Goal: Information Seeking & Learning: Learn about a topic

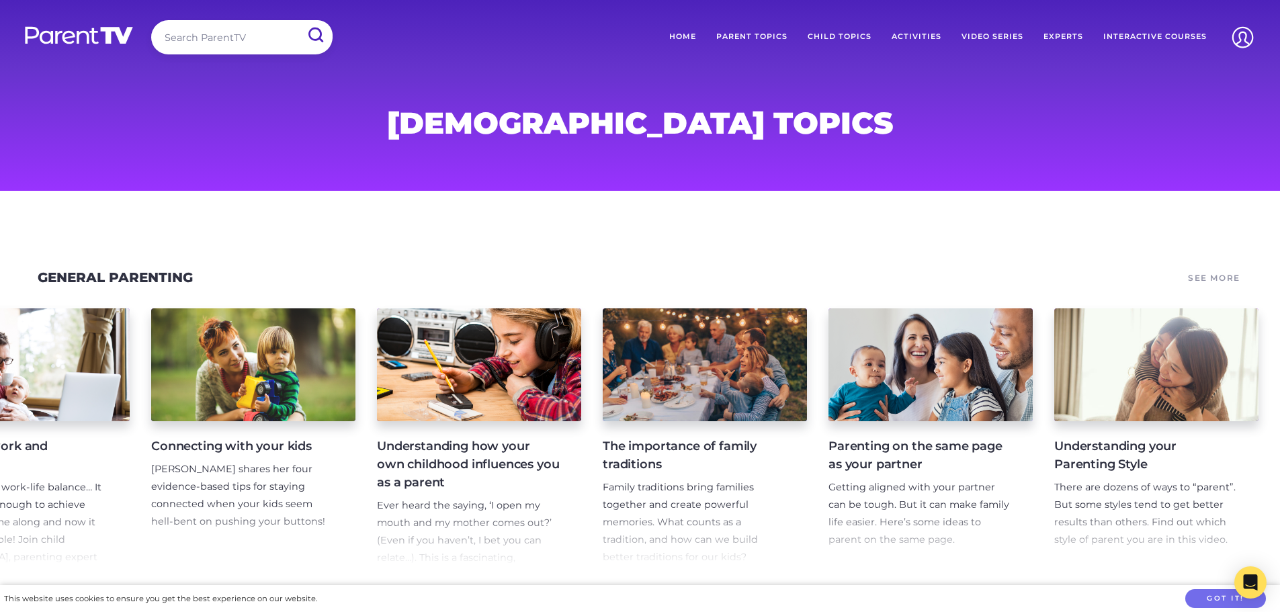
click at [234, 36] on input "search" at bounding box center [241, 37] width 181 height 34
type input "coparenting"
click at [313, 35] on input "submit" at bounding box center [314, 35] width 33 height 29
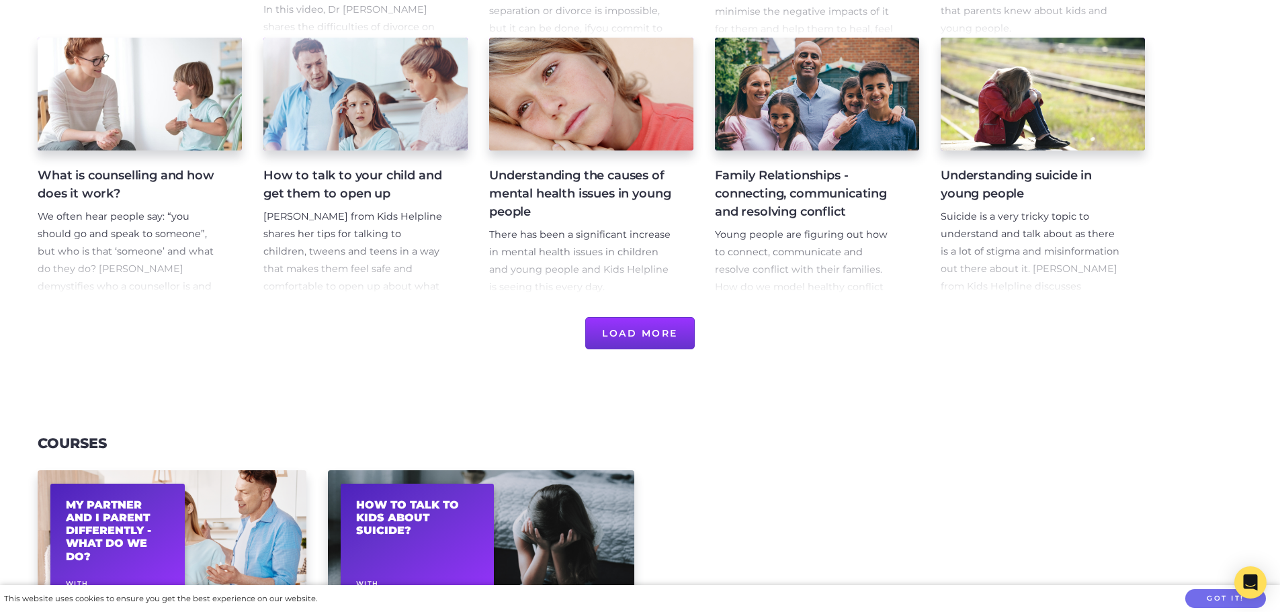
scroll to position [537, 0]
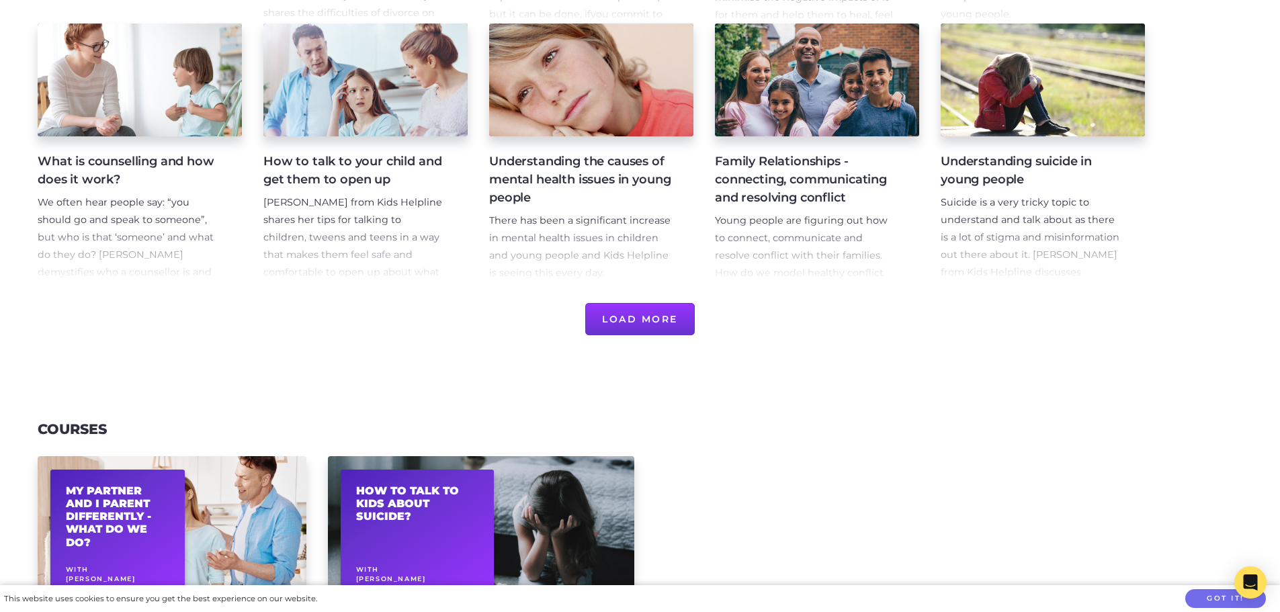
click at [630, 322] on button "Load More" at bounding box center [639, 319] width 109 height 32
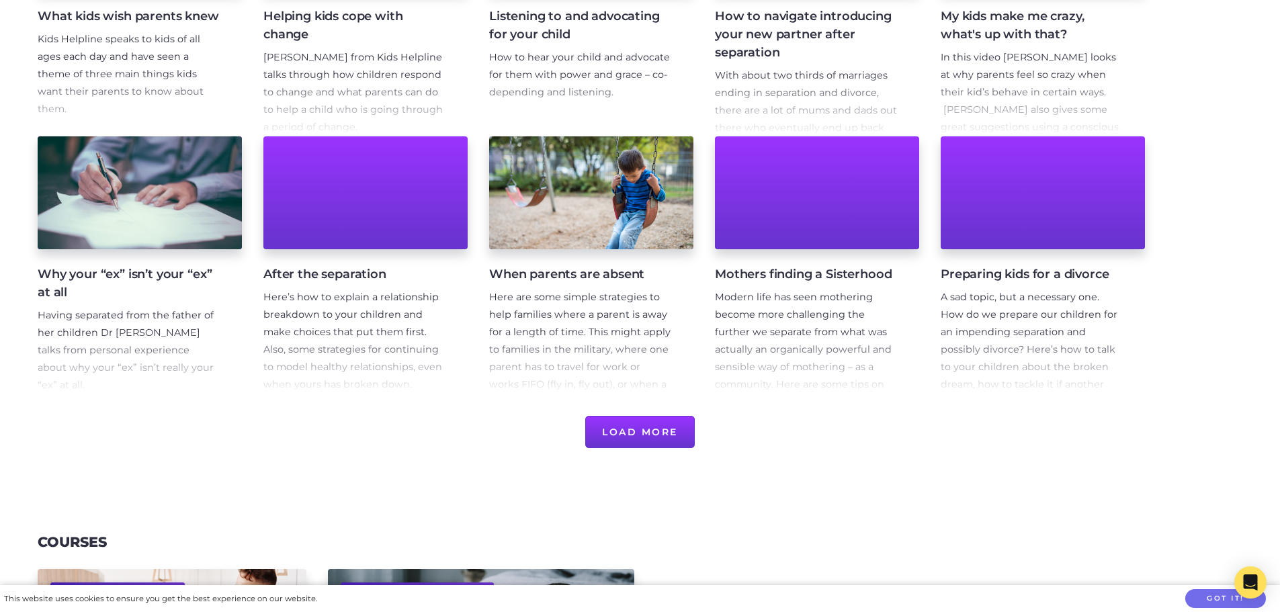
scroll to position [1008, 0]
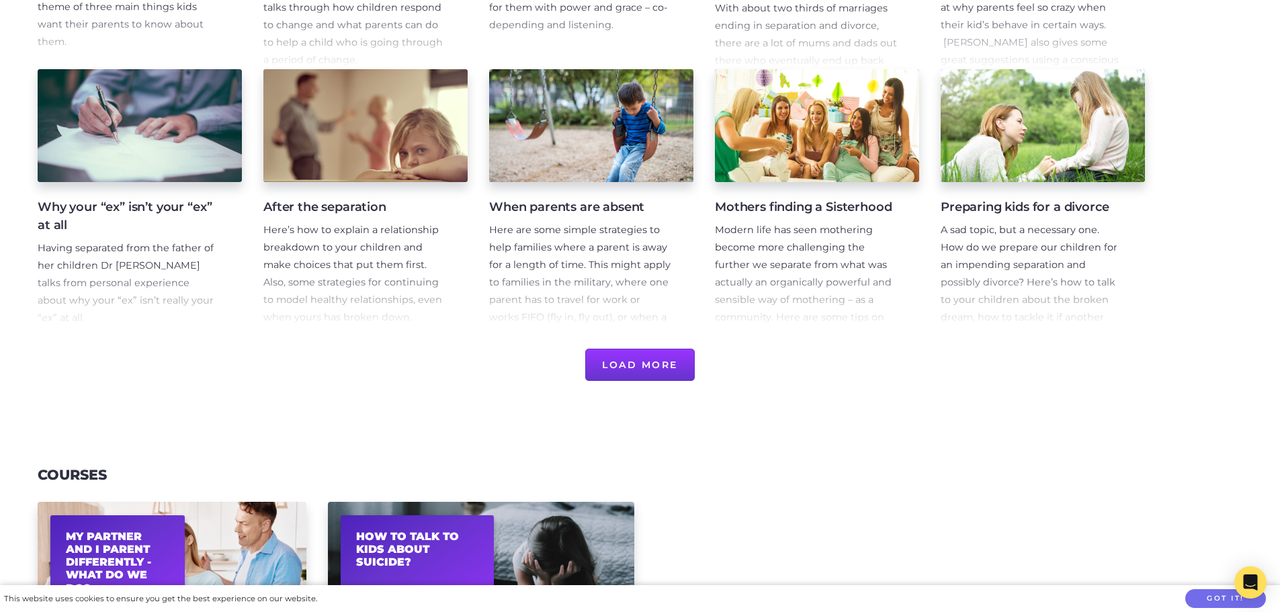
click at [650, 369] on button "Load More" at bounding box center [639, 365] width 109 height 32
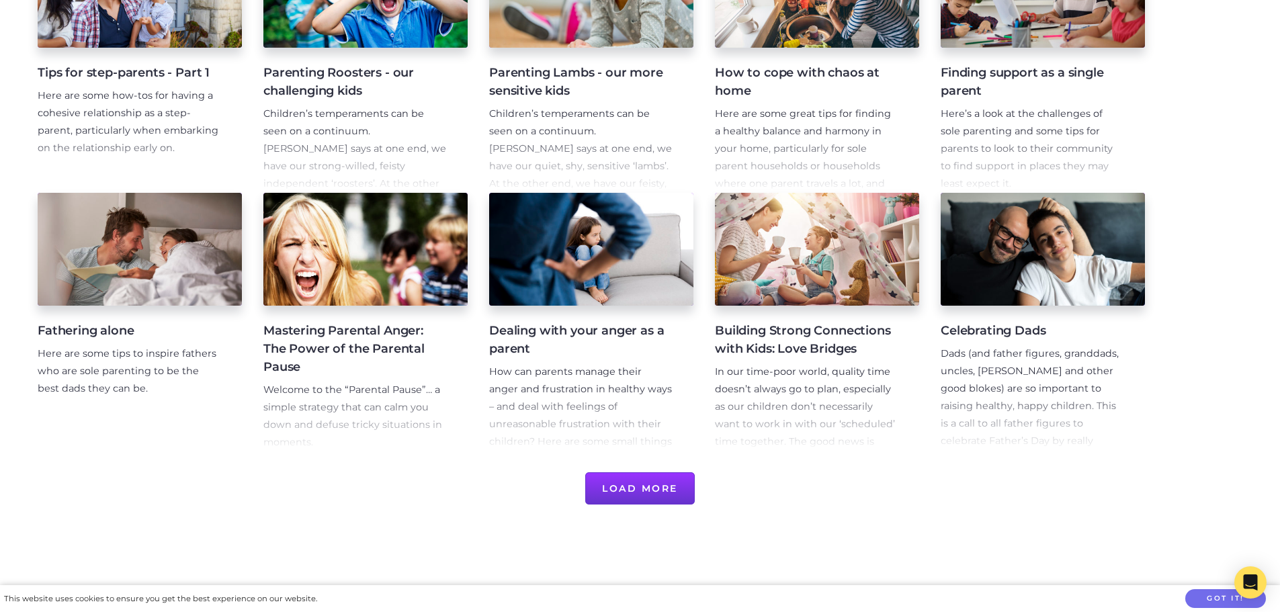
scroll to position [1411, 0]
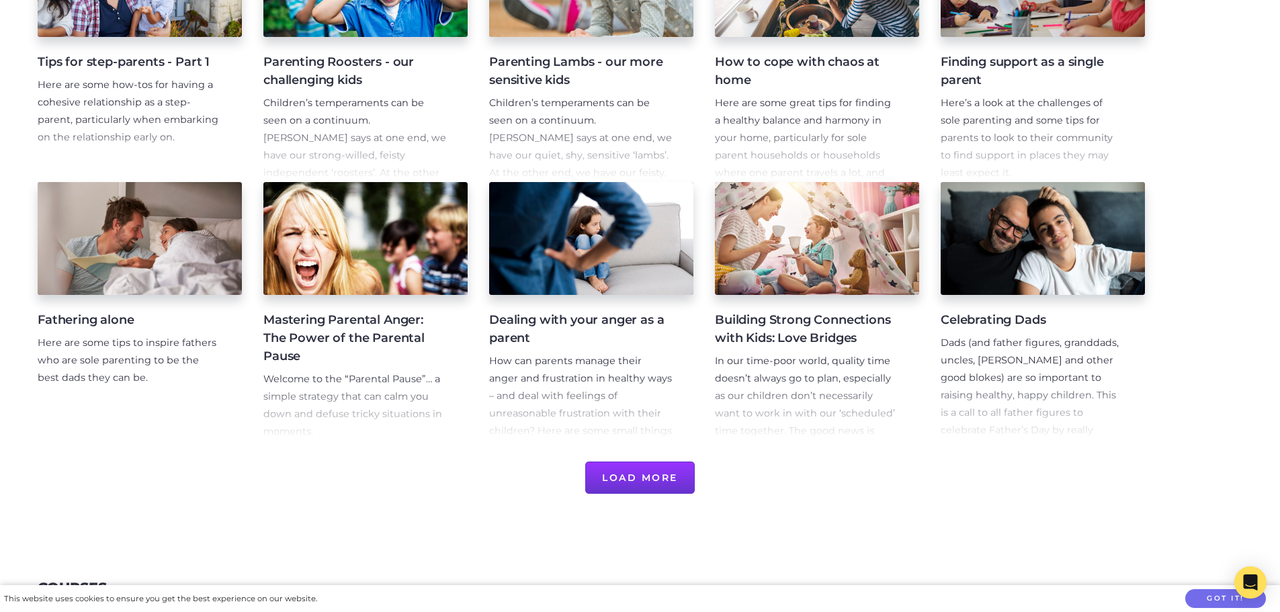
click at [639, 484] on button "Load More" at bounding box center [639, 477] width 109 height 32
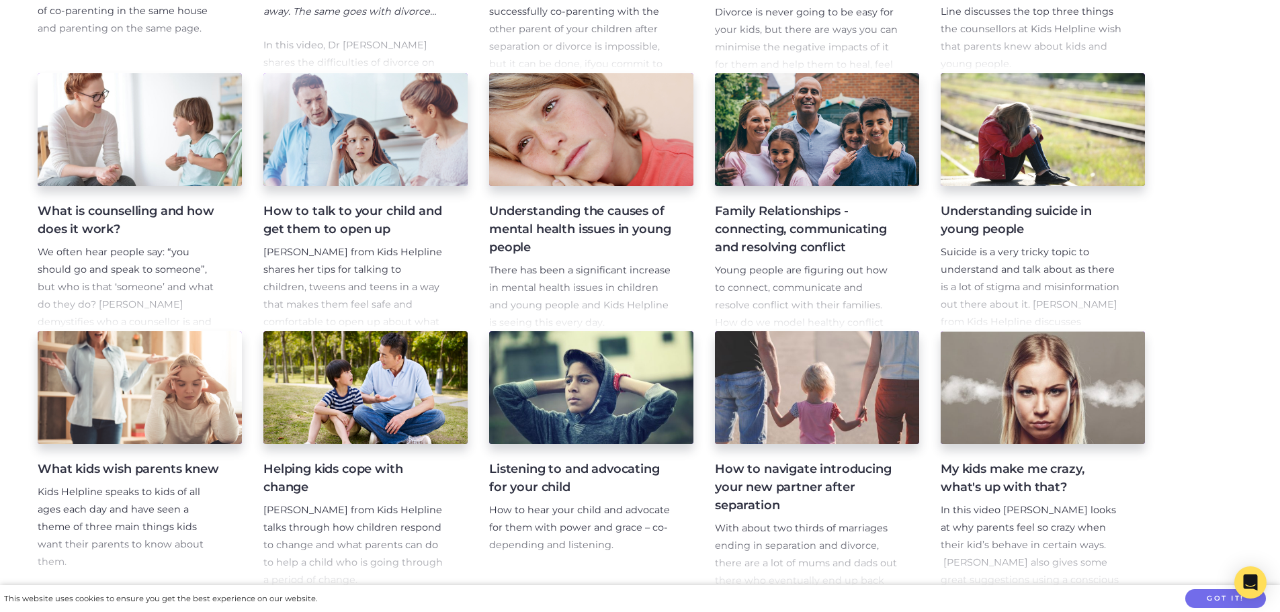
scroll to position [336, 0]
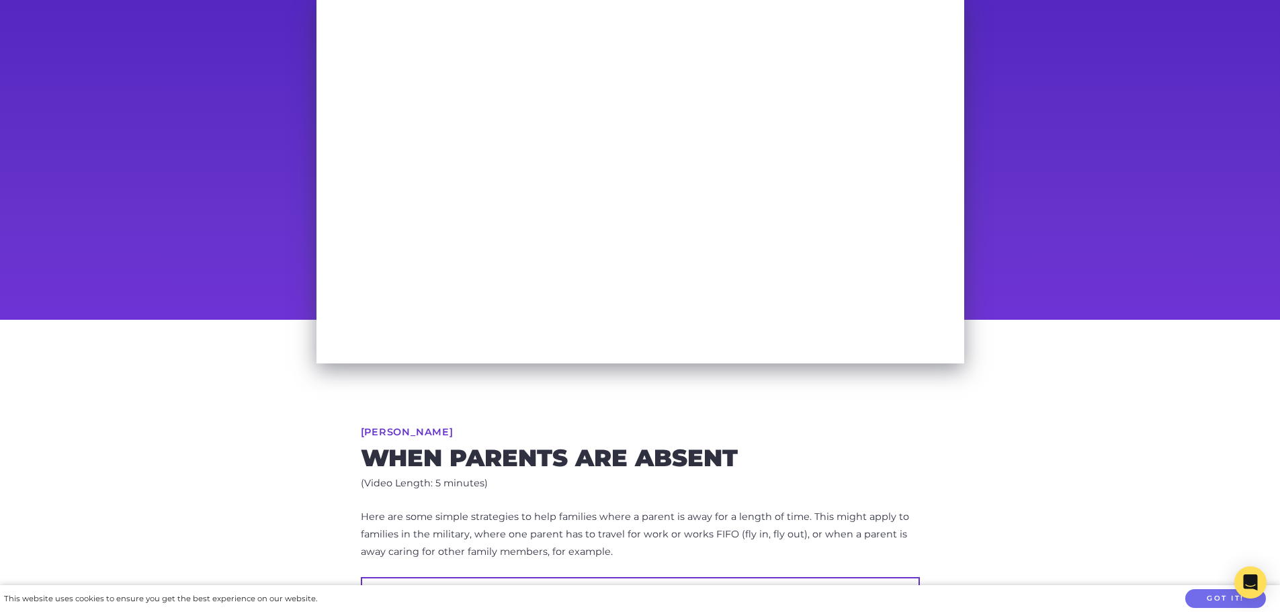
scroll to position [336, 0]
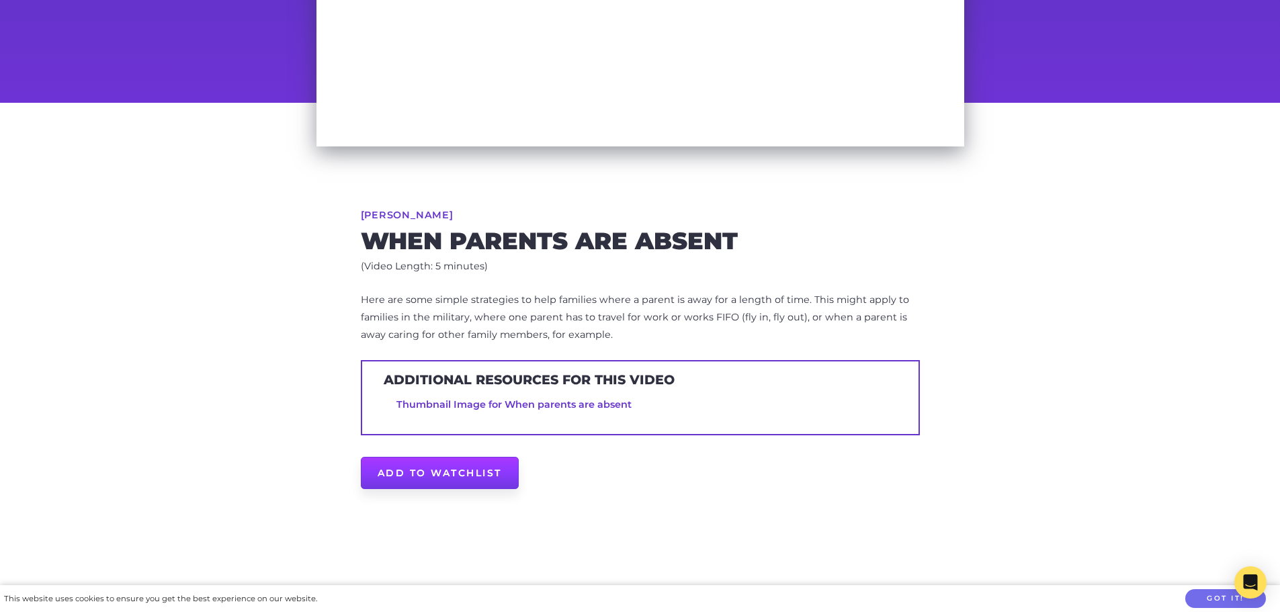
click at [474, 470] on link "Add to Watchlist" at bounding box center [440, 473] width 158 height 32
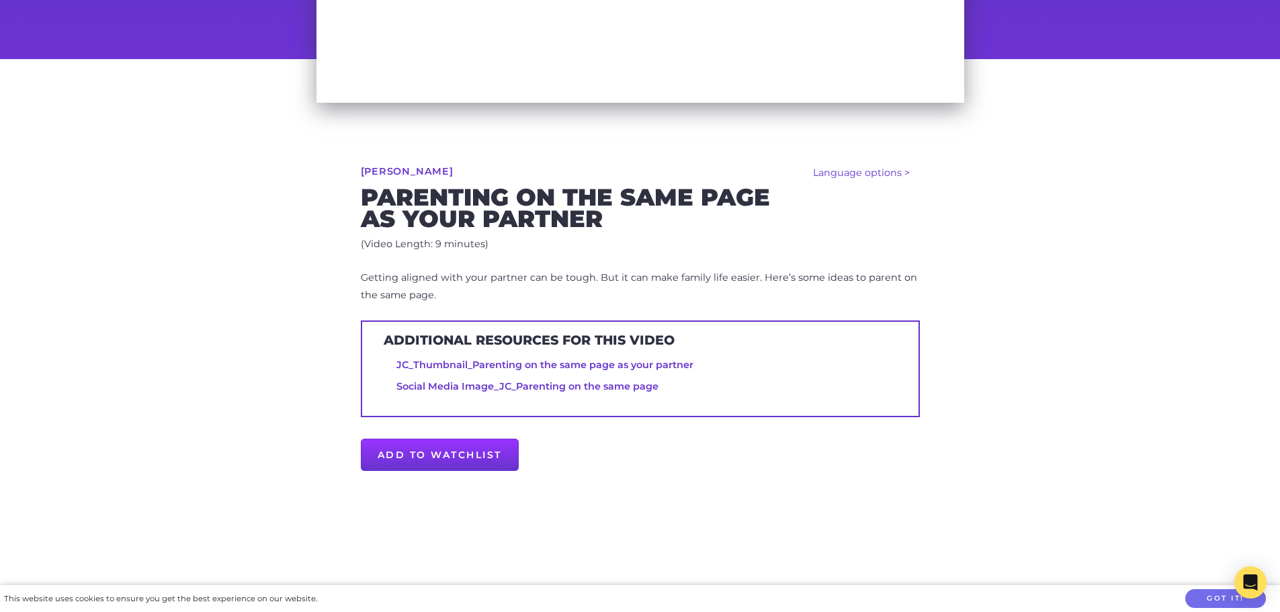
scroll to position [403, 0]
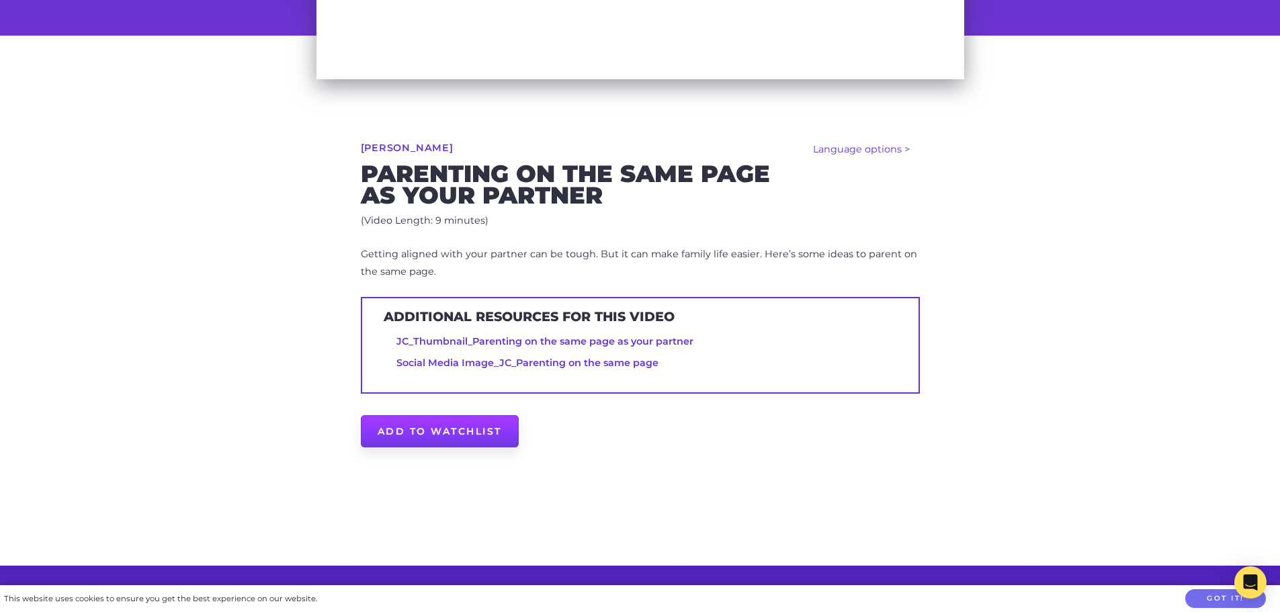
click at [458, 435] on link "Add to Watchlist" at bounding box center [440, 431] width 158 height 32
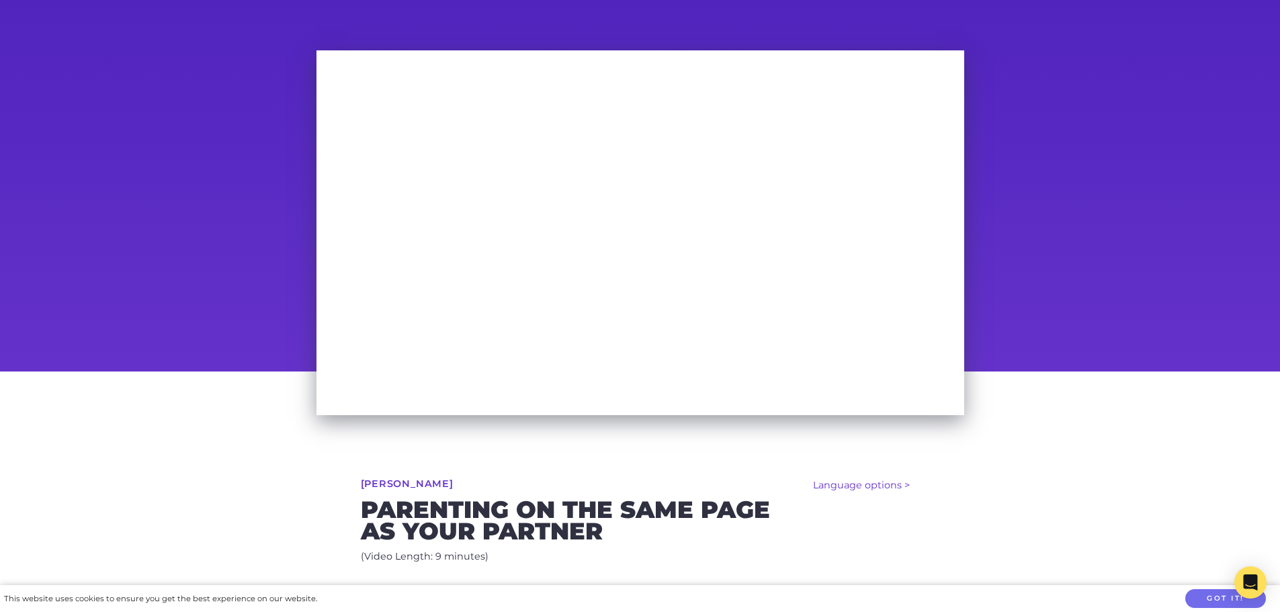
scroll to position [0, 0]
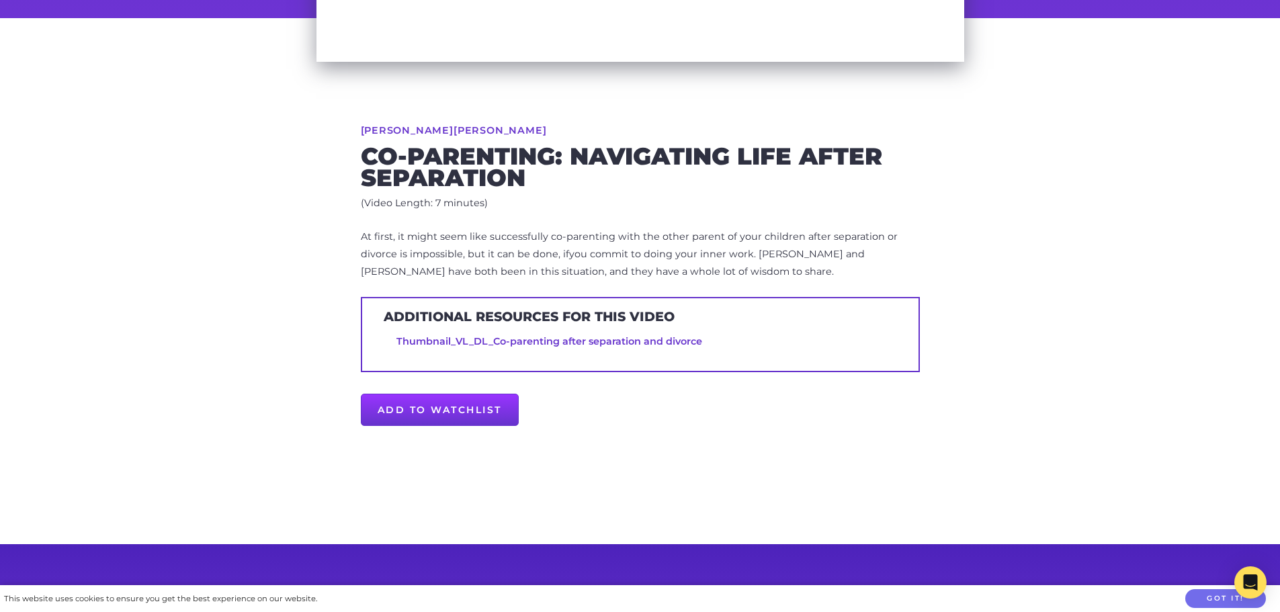
scroll to position [455, 0]
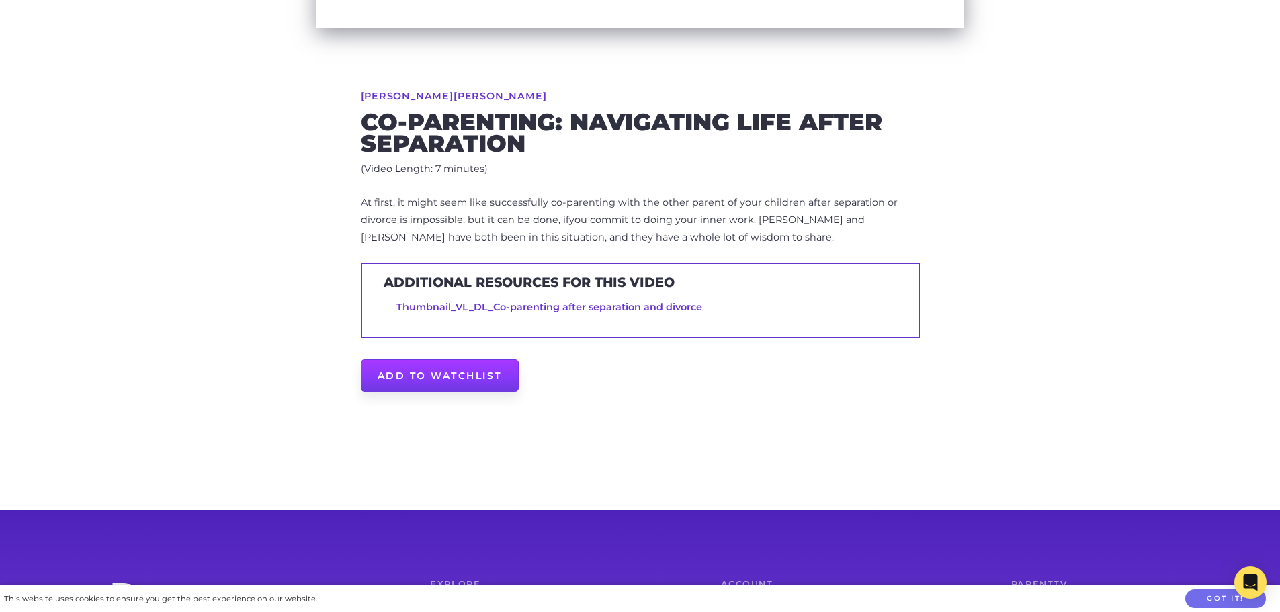
click at [474, 376] on link "Add to Watchlist" at bounding box center [440, 375] width 158 height 32
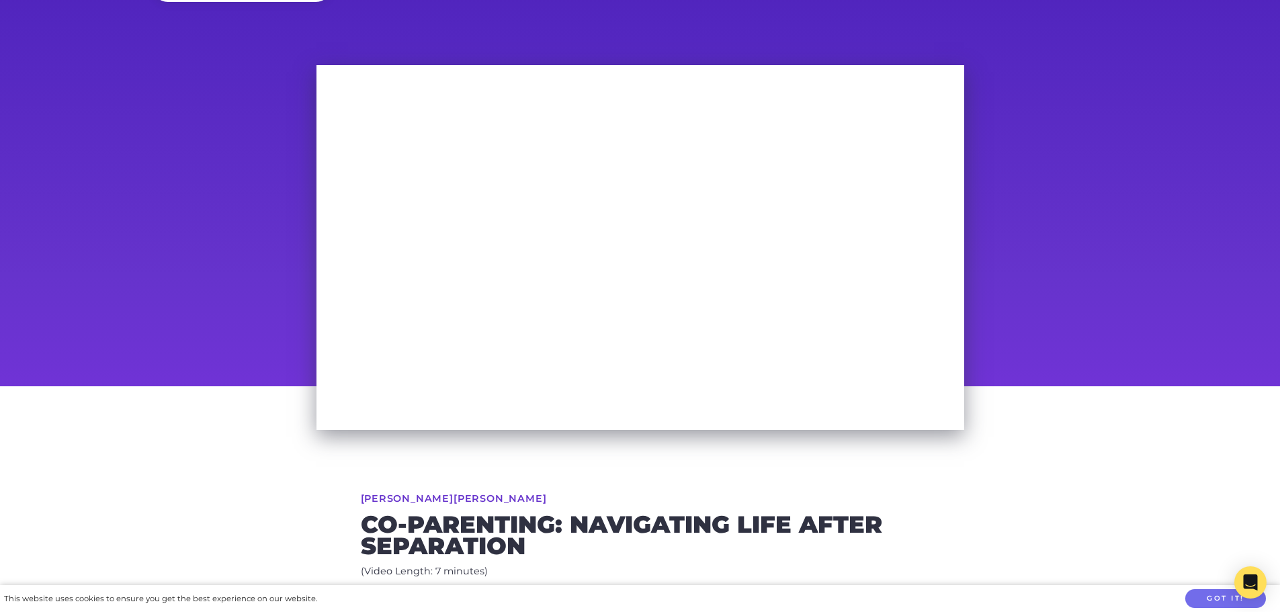
scroll to position [52, 0]
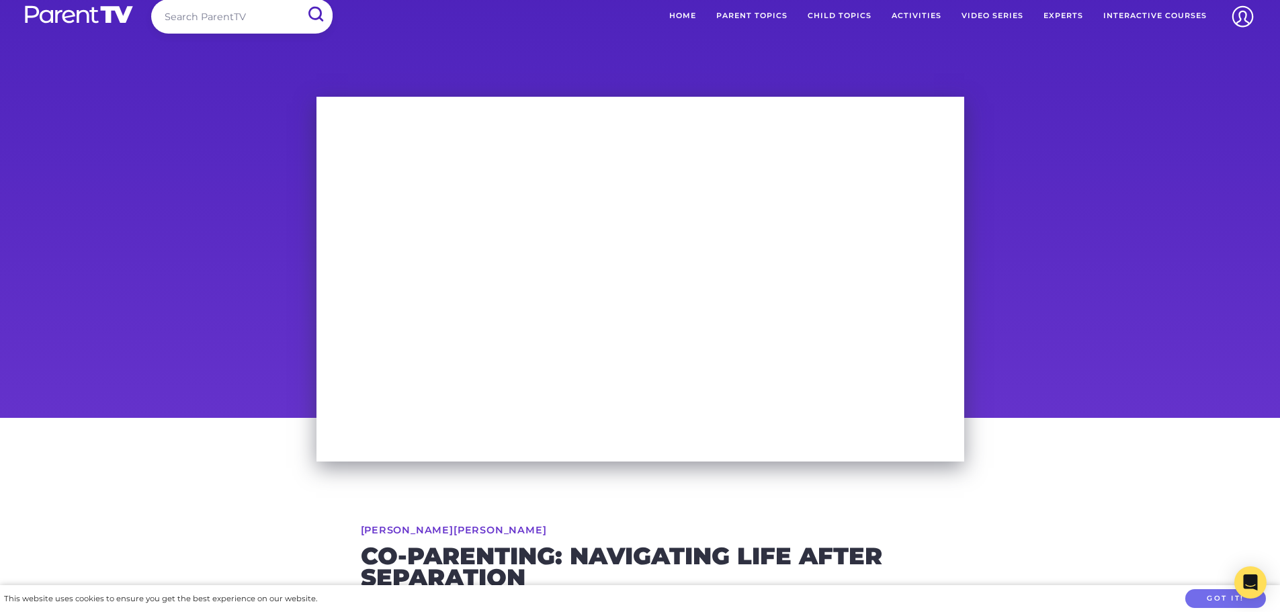
scroll to position [0, 0]
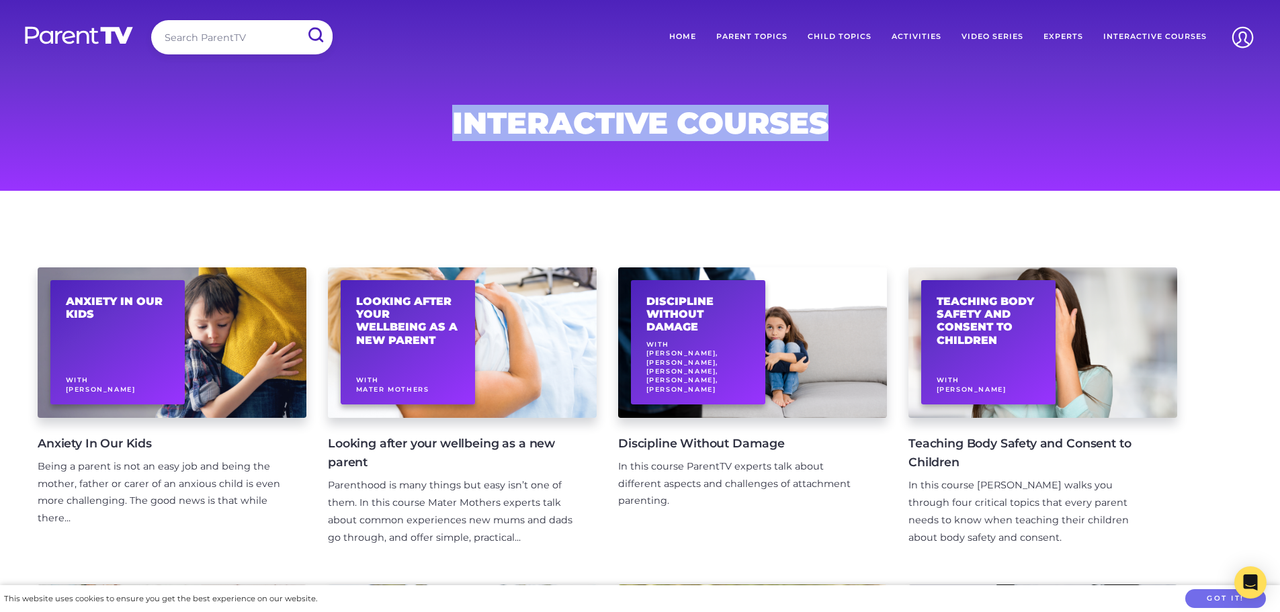
drag, startPoint x: 455, startPoint y: 123, endPoint x: 835, endPoint y: 112, distance: 380.4
click at [835, 112] on h1 "Interactive Courses" at bounding box center [640, 122] width 648 height 27
click at [830, 118] on h1 "Interactive Courses" at bounding box center [640, 122] width 648 height 27
drag, startPoint x: 833, startPoint y: 123, endPoint x: 431, endPoint y: 128, distance: 401.7
click at [431, 128] on h1 "Interactive Courses" at bounding box center [640, 122] width 648 height 27
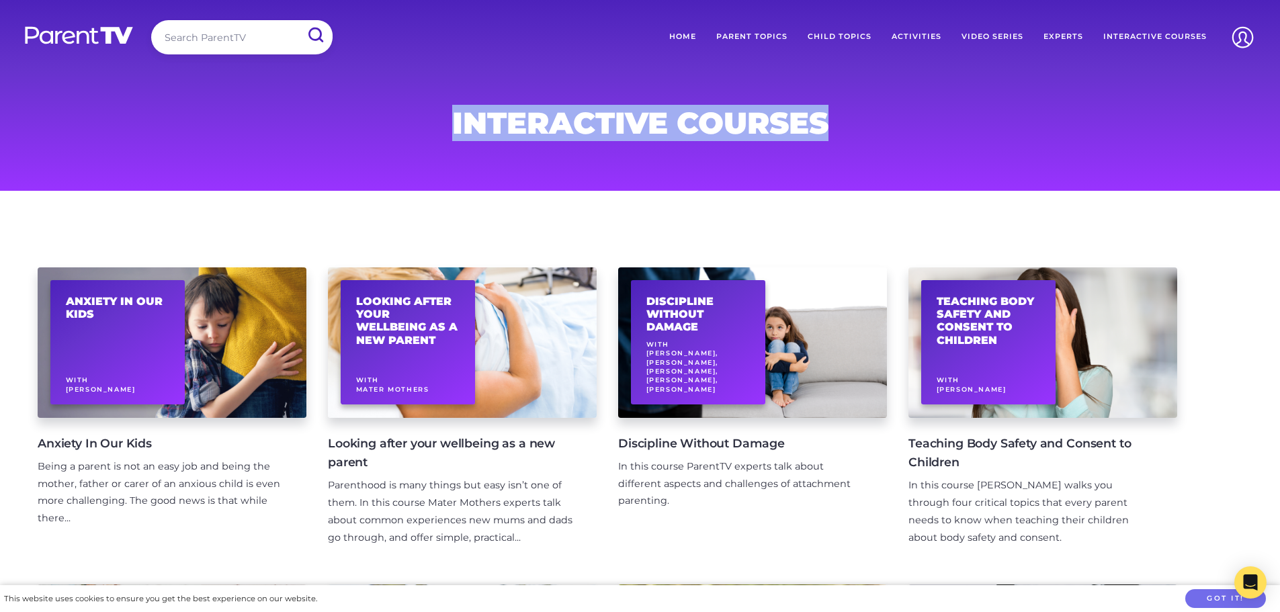
click at [457, 128] on h1 "Interactive Courses" at bounding box center [640, 122] width 648 height 27
drag, startPoint x: 449, startPoint y: 124, endPoint x: 885, endPoint y: 140, distance: 436.9
click at [885, 140] on div "Interactive Courses" at bounding box center [640, 95] width 688 height 191
click at [848, 117] on h1 "Interactive Courses" at bounding box center [640, 122] width 648 height 27
